Goal: Task Accomplishment & Management: Complete application form

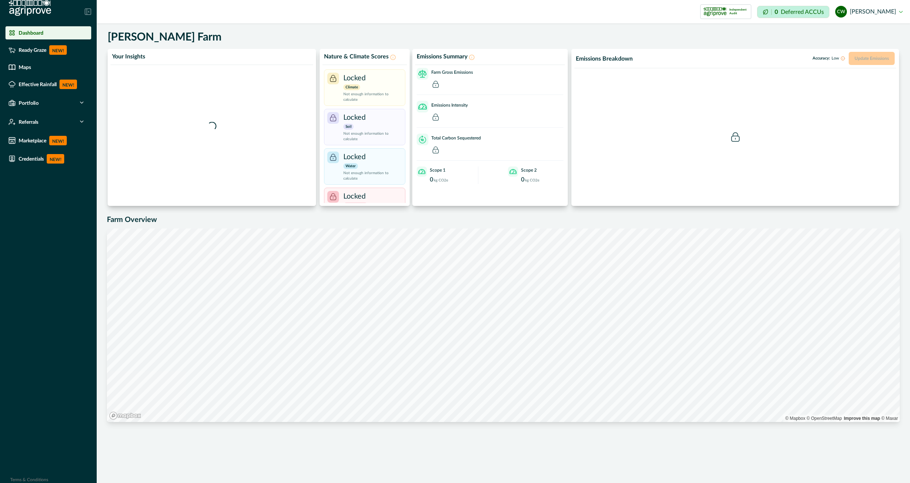
click at [880, 17] on button "[PERSON_NAME] [PERSON_NAME]" at bounding box center [868, 12] width 67 height 18
click at [546, 36] on div "[PERSON_NAME] Farm" at bounding box center [505, 38] width 795 height 15
click at [78, 54] on div "Ready Graze NEW!" at bounding box center [48, 49] width 80 height 9
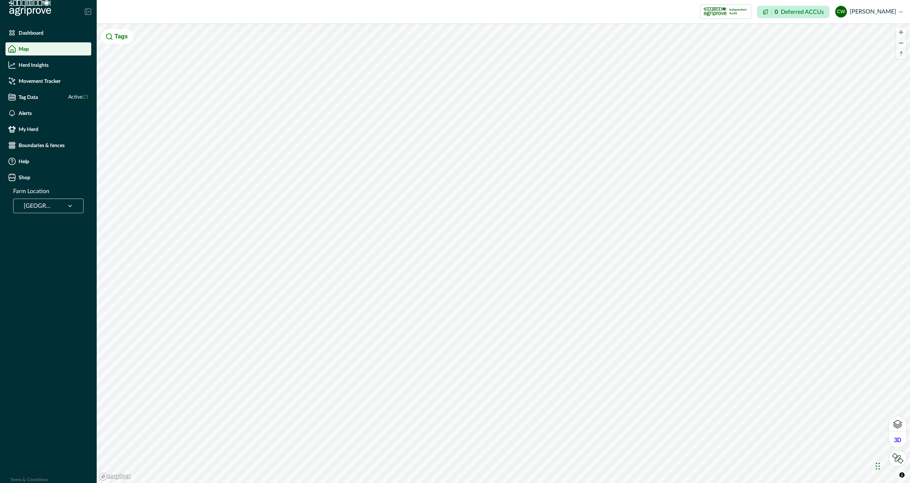
click at [54, 120] on ul "Dashboard Map Herd Insights Movement Tracker Tag Data Active 23 Alerts My Herd …" at bounding box center [48, 106] width 97 height 161
click at [58, 116] on div "Alerts" at bounding box center [48, 112] width 80 height 7
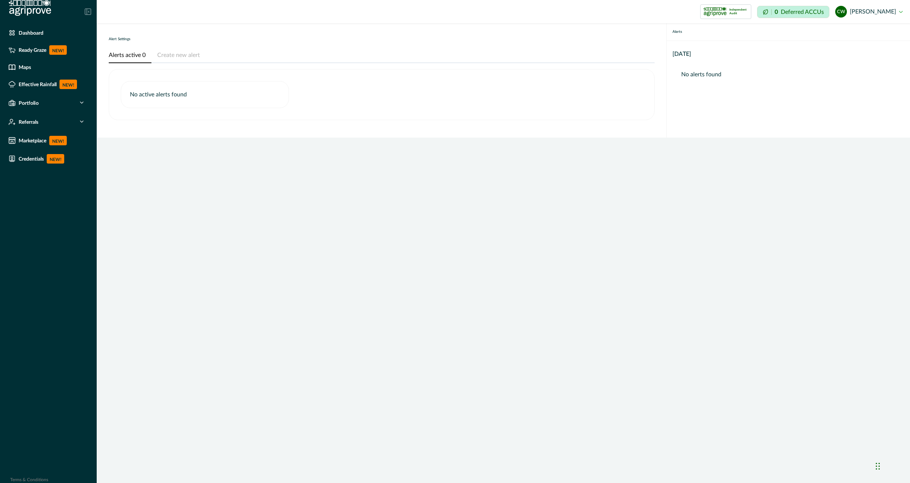
click at [160, 54] on button "Create new alert" at bounding box center [178, 55] width 54 height 15
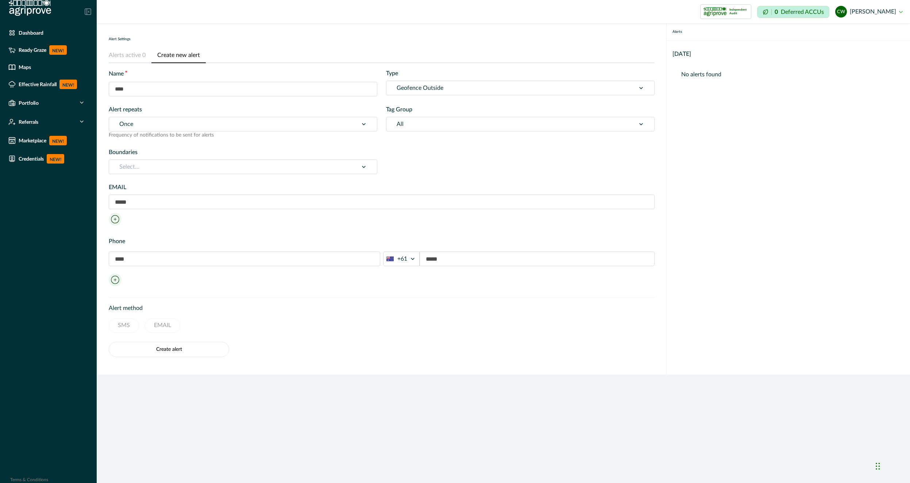
click at [259, 84] on input "text" at bounding box center [243, 89] width 269 height 15
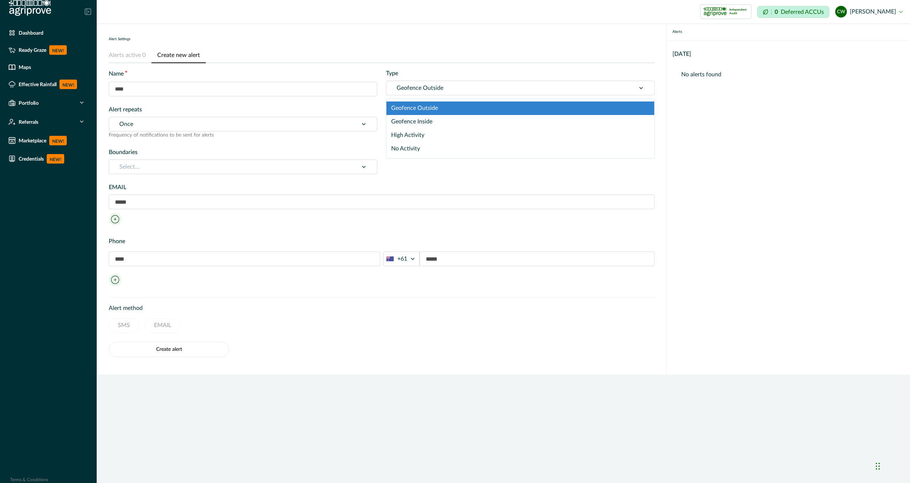
click at [435, 91] on div at bounding box center [511, 88] width 228 height 10
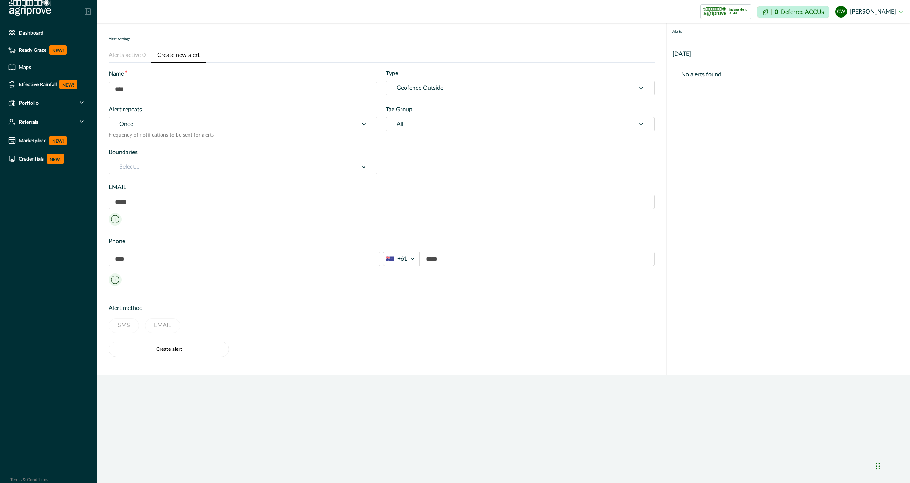
click at [435, 91] on div at bounding box center [511, 88] width 228 height 10
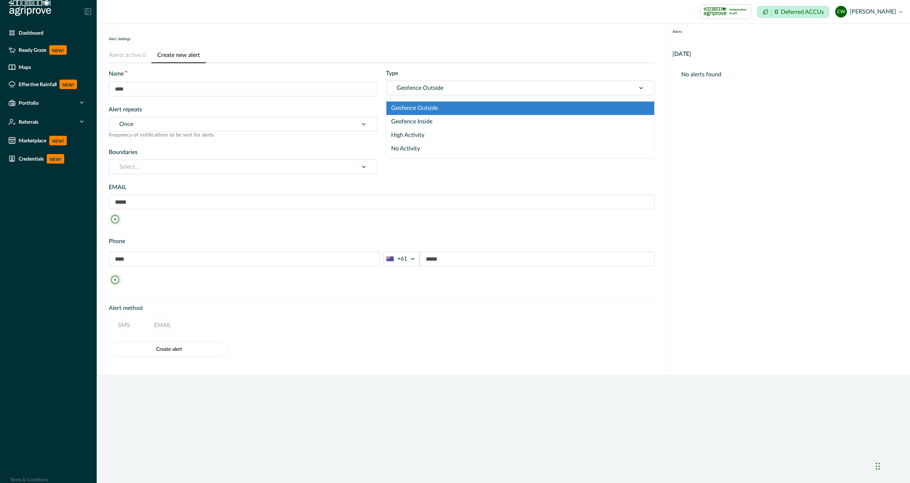
click at [358, 105] on label "Alert repeats" at bounding box center [241, 109] width 264 height 9
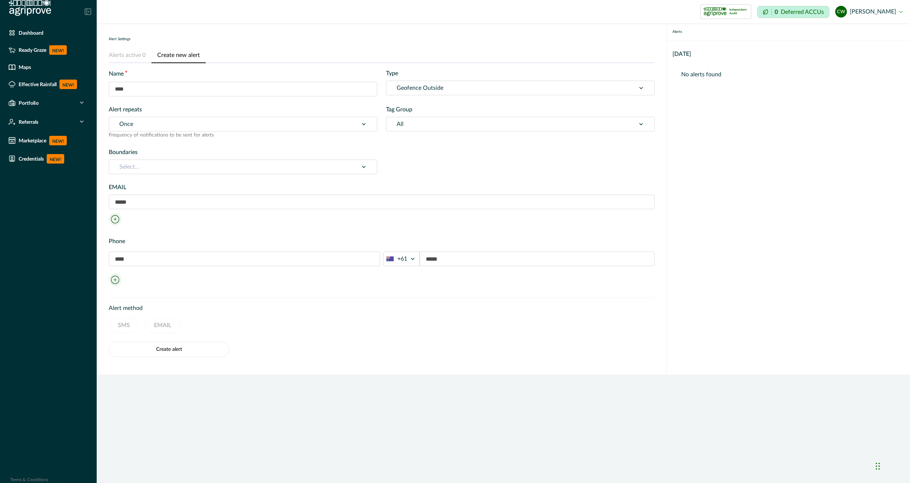
click at [423, 84] on div at bounding box center [511, 88] width 228 height 10
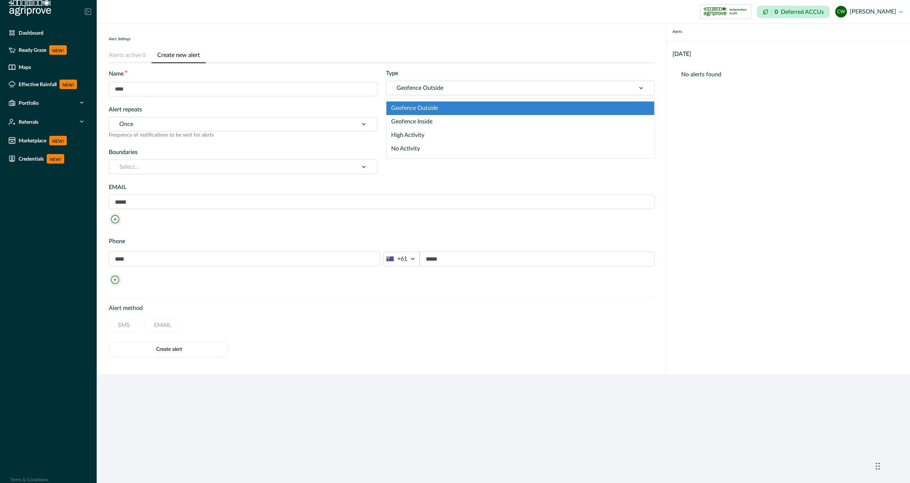
click at [423, 84] on div at bounding box center [511, 88] width 228 height 10
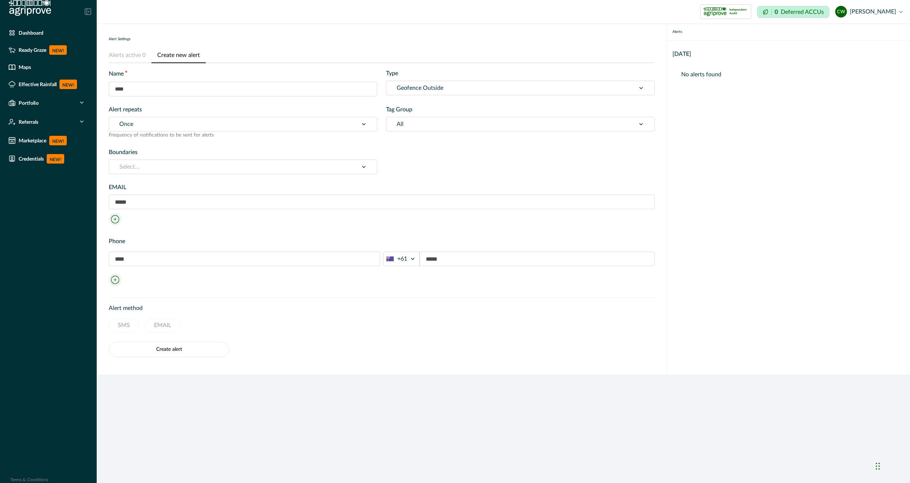
click at [288, 121] on div at bounding box center [233, 124] width 228 height 10
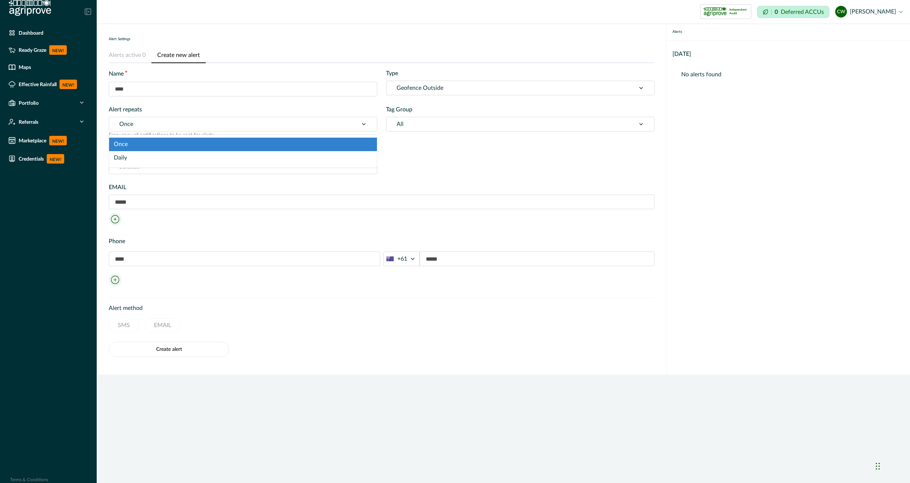
click at [288, 121] on div at bounding box center [233, 124] width 228 height 10
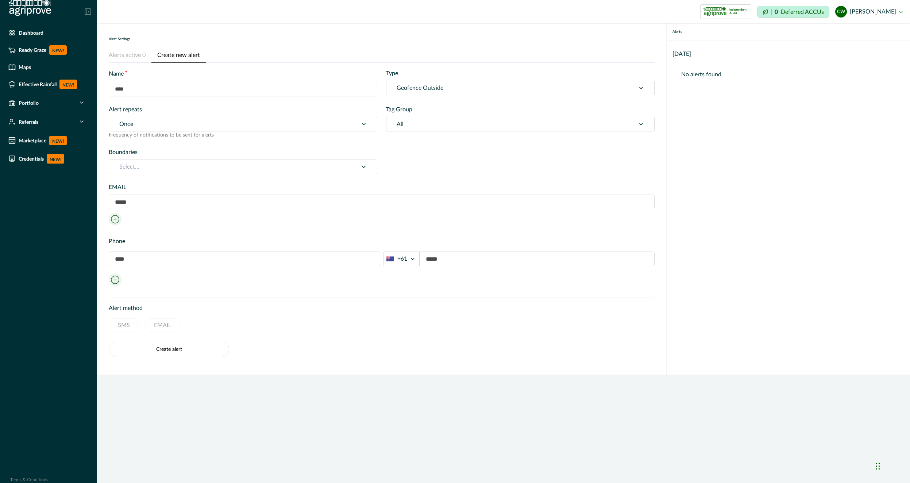
click at [288, 122] on div at bounding box center [233, 124] width 228 height 10
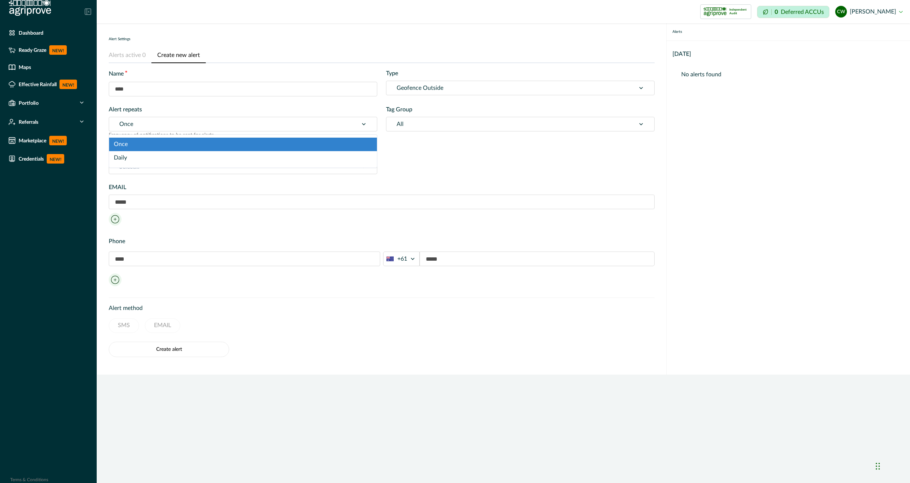
click at [288, 122] on div at bounding box center [233, 124] width 228 height 10
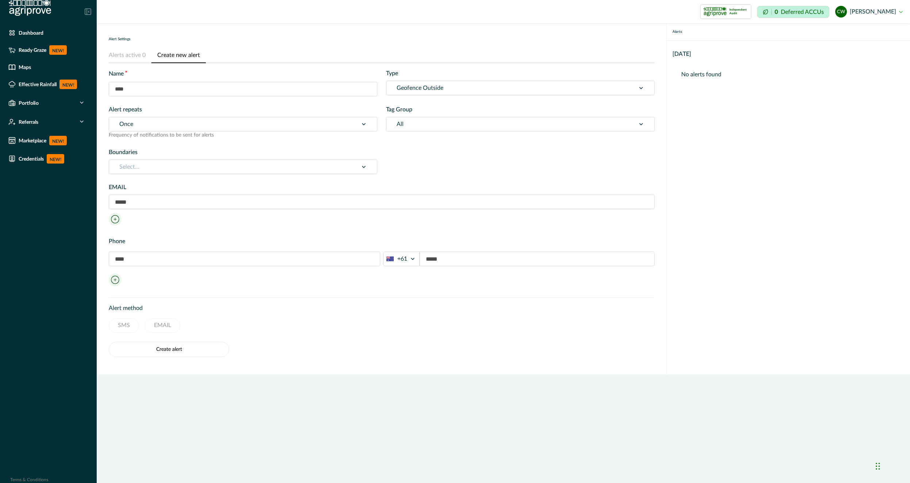
click at [309, 110] on label "Alert repeats" at bounding box center [241, 109] width 264 height 9
click at [417, 117] on div "All" at bounding box center [520, 124] width 269 height 15
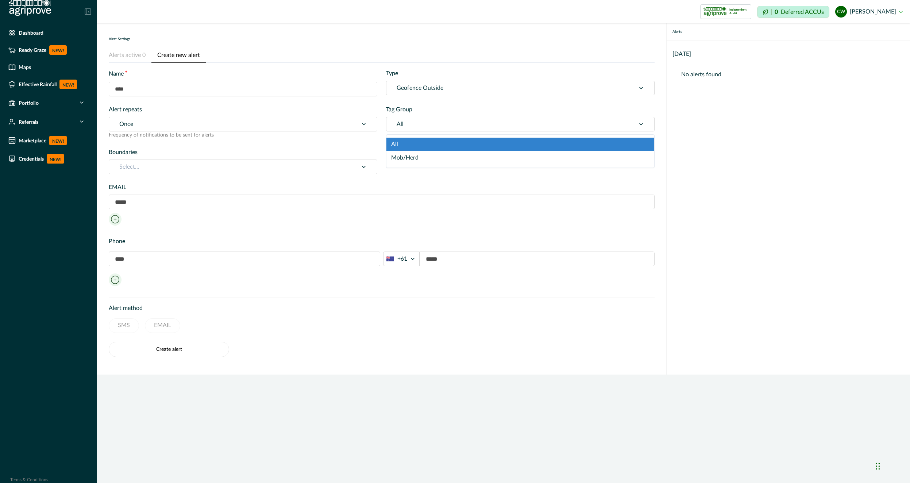
click at [417, 127] on div at bounding box center [511, 124] width 228 height 10
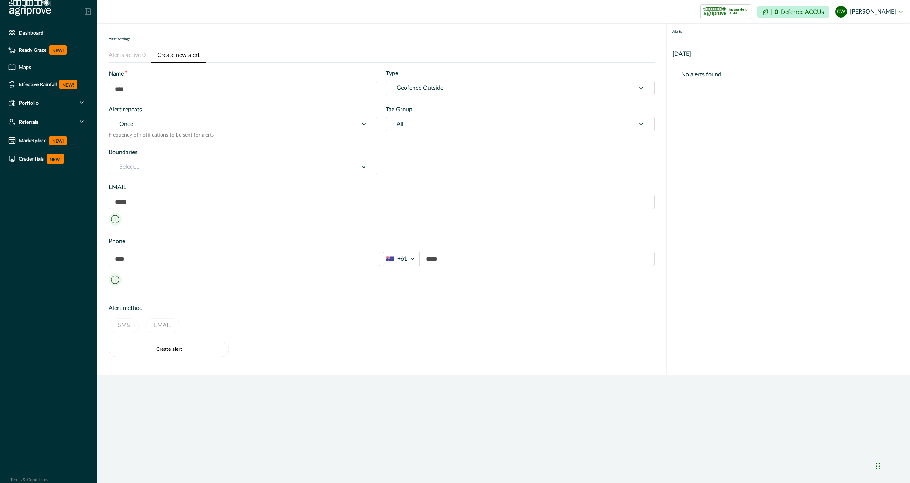
click at [417, 127] on div at bounding box center [511, 124] width 228 height 10
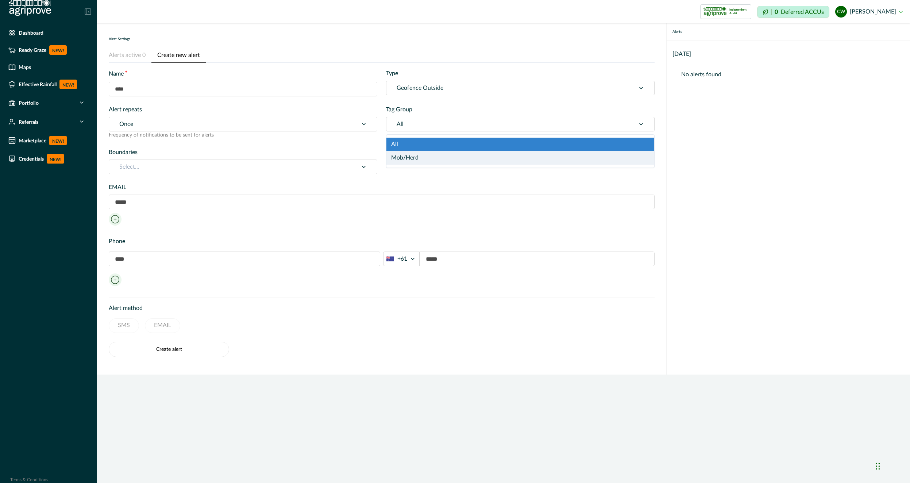
click at [403, 157] on div "Mob/Herd" at bounding box center [520, 157] width 268 height 13
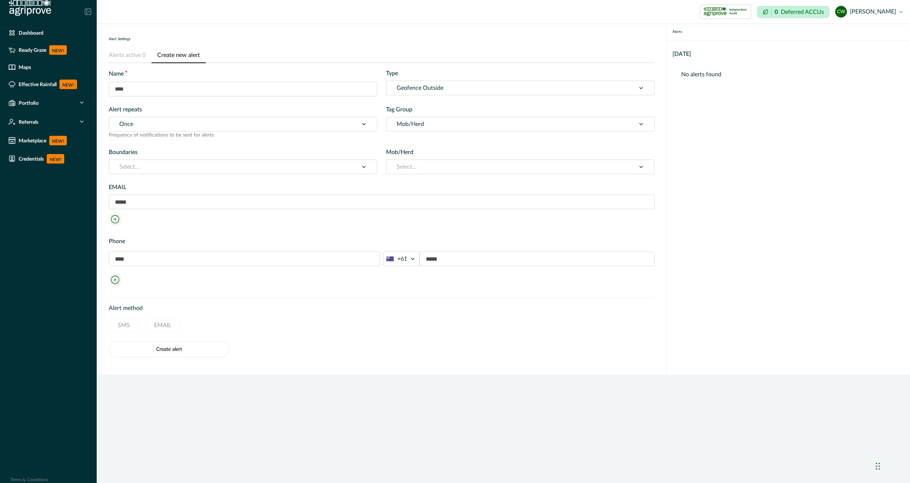
click at [414, 166] on div at bounding box center [511, 167] width 228 height 10
click at [428, 147] on div "Name * Type Geofence Outside Alert repeats Once Frequency of notifications to b…" at bounding box center [382, 121] width 546 height 105
click at [432, 121] on div at bounding box center [511, 124] width 228 height 10
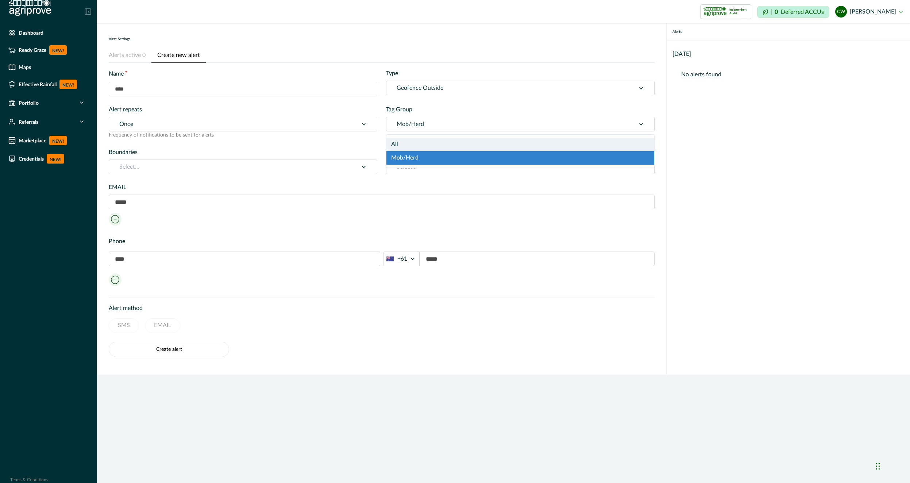
click at [410, 147] on div "All" at bounding box center [520, 144] width 268 height 13
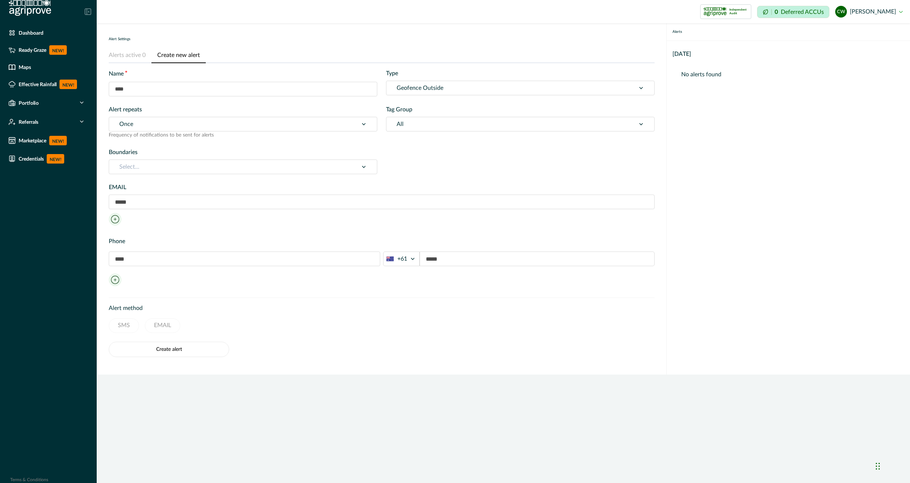
click at [341, 166] on div at bounding box center [233, 167] width 228 height 10
click at [335, 235] on div "EMAIL Phone +61" at bounding box center [382, 231] width 546 height 115
click at [442, 120] on div at bounding box center [511, 124] width 228 height 10
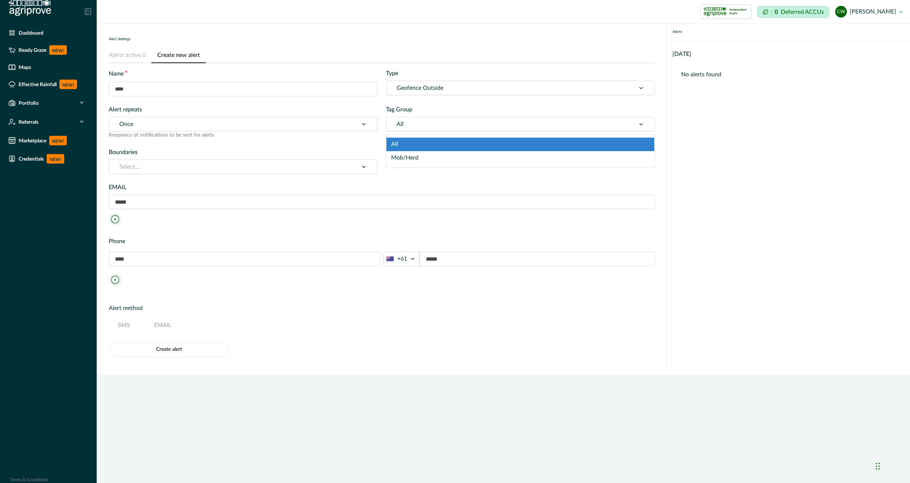
click at [439, 154] on div "Mob/Herd" at bounding box center [520, 157] width 268 height 13
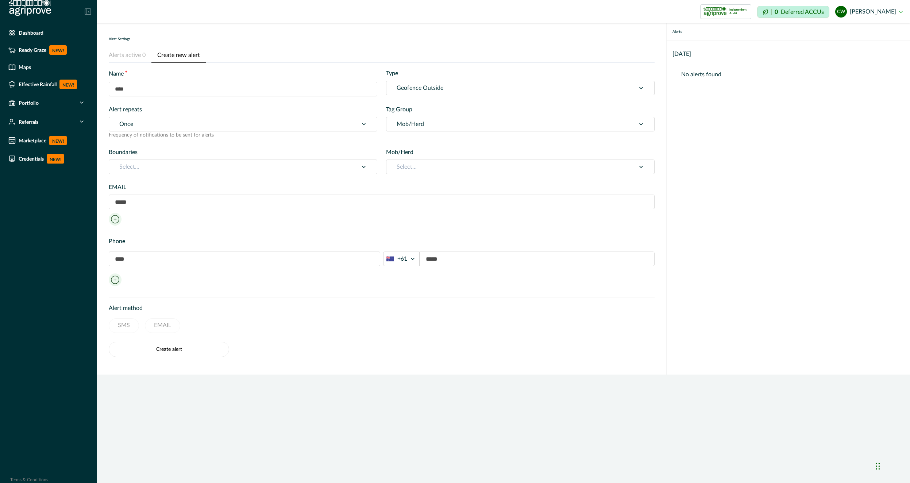
click at [429, 164] on div at bounding box center [511, 167] width 228 height 10
click at [435, 165] on div at bounding box center [511, 167] width 228 height 10
click at [425, 165] on div at bounding box center [511, 167] width 228 height 10
click at [443, 147] on div "Name * Type Geofence Outside Alert repeats Once Frequency of notifications to b…" at bounding box center [382, 121] width 546 height 105
